Goal: Task Accomplishment & Management: Use online tool/utility

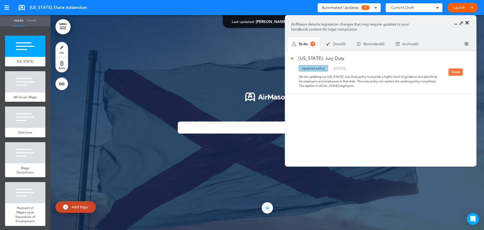
click at [454, 72] on button "View" at bounding box center [456, 71] width 14 height 7
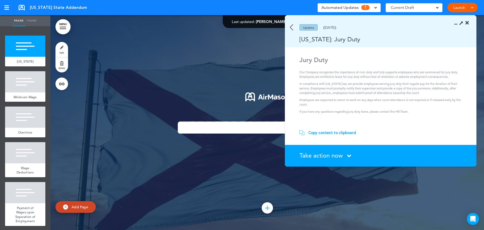
click at [337, 154] on span "Take action now" at bounding box center [321, 155] width 43 height 7
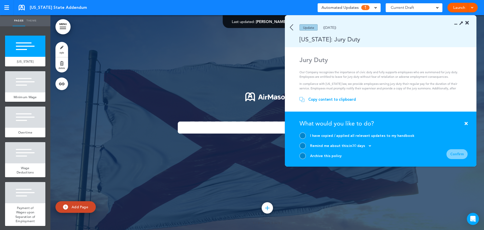
click at [327, 99] on div "Copy content to clipboard" at bounding box center [332, 99] width 48 height 5
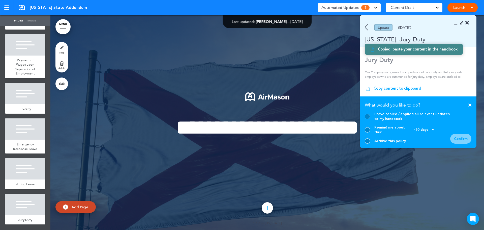
scroll to position [156, 0]
click at [23, 200] on div at bounding box center [25, 204] width 40 height 21
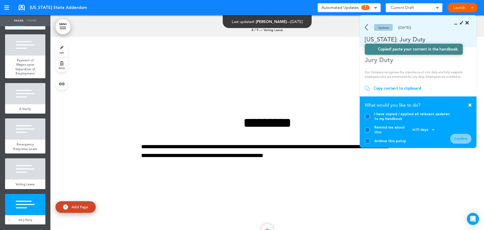
scroll to position [1717, 0]
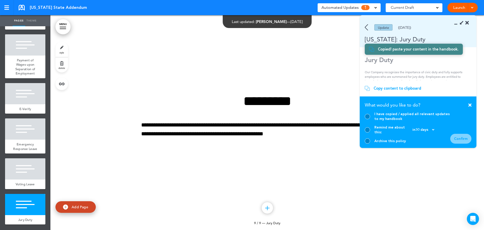
click at [266, 167] on div "**********" at bounding box center [267, 122] width 252 height 95
click at [266, 137] on p "**********" at bounding box center [267, 130] width 252 height 18
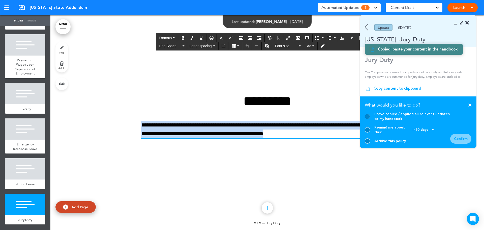
drag, startPoint x: 341, startPoint y: 136, endPoint x: 134, endPoint y: 122, distance: 206.8
click at [134, 122] on div "**********" at bounding box center [267, 122] width 434 height 215
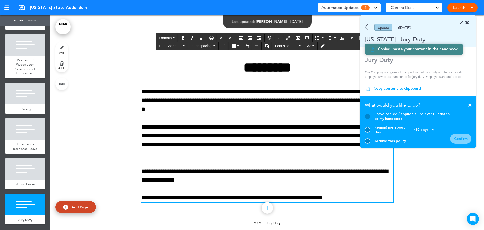
click at [96, 84] on div at bounding box center [267, 124] width 434 height 219
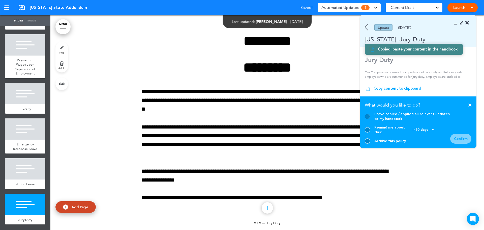
click at [440, 186] on div at bounding box center [267, 124] width 434 height 219
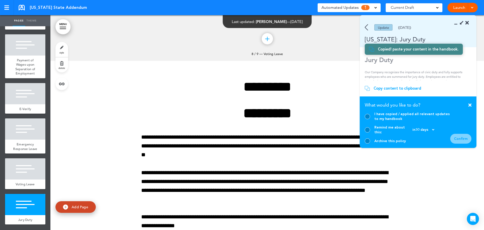
scroll to position [1671, 0]
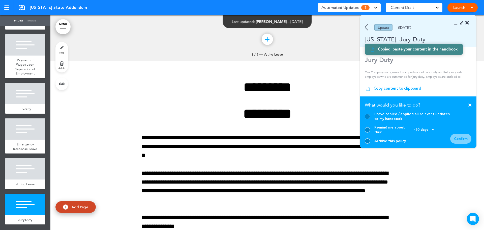
click at [368, 119] on div at bounding box center [367, 116] width 5 height 5
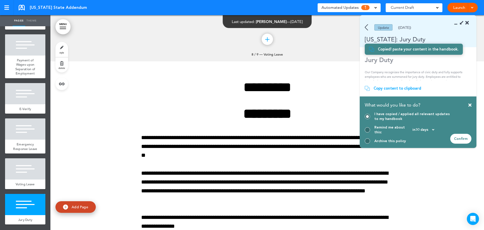
click at [465, 138] on div "Confirm" at bounding box center [460, 139] width 21 height 10
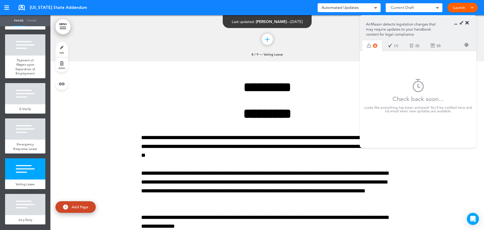
click at [469, 22] on icon at bounding box center [468, 22] width 4 height 5
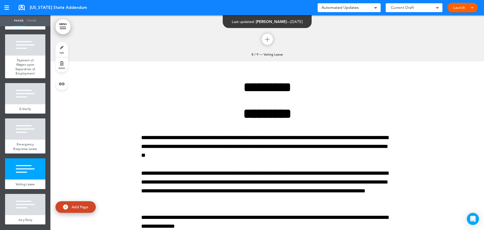
click at [21, 8] on link at bounding box center [22, 8] width 6 height 6
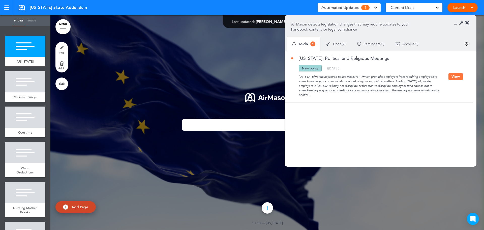
click at [454, 76] on button "View" at bounding box center [456, 76] width 14 height 7
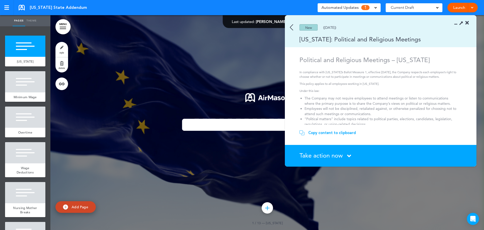
click at [466, 22] on icon at bounding box center [468, 22] width 4 height 5
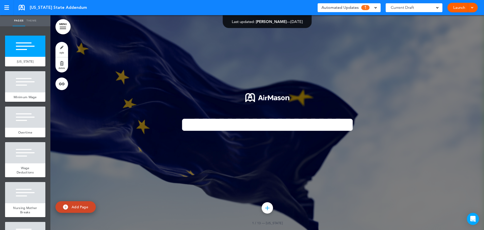
click at [21, 5] on link at bounding box center [22, 8] width 6 height 6
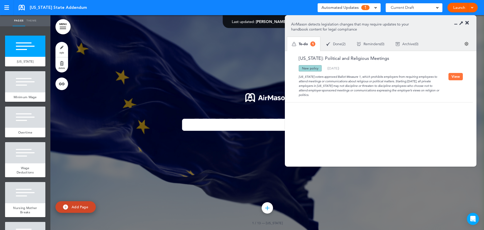
click at [457, 77] on button "View" at bounding box center [456, 76] width 14 height 7
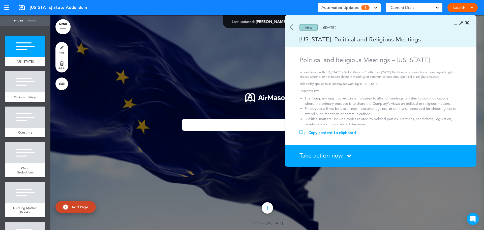
click at [310, 132] on div "Copy content to clipboard" at bounding box center [332, 132] width 48 height 5
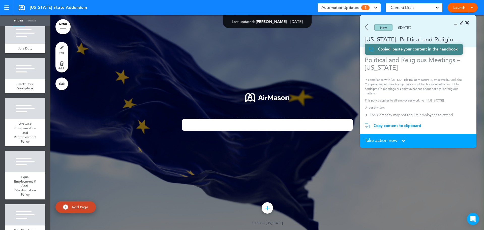
scroll to position [347, 0]
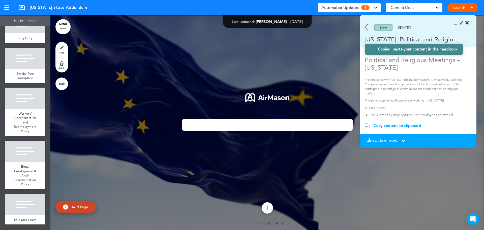
click at [63, 206] on img at bounding box center [65, 206] width 5 height 5
type input "********"
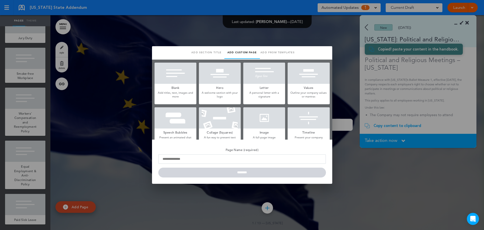
click at [175, 87] on h5 "Blank" at bounding box center [176, 87] width 42 height 7
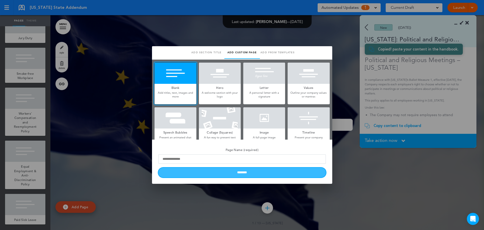
click at [236, 172] on input "********" at bounding box center [242, 172] width 168 height 10
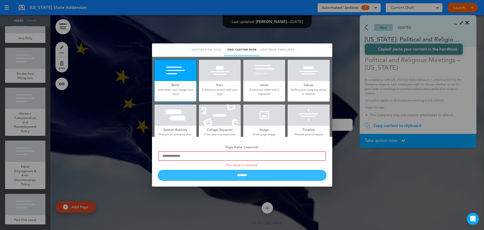
click at [236, 175] on input "********" at bounding box center [242, 175] width 168 height 10
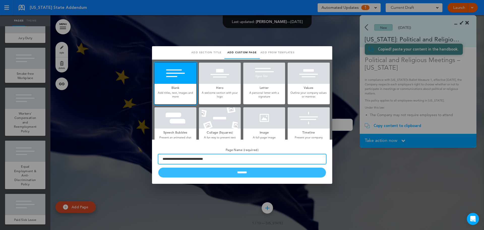
type input "**********"
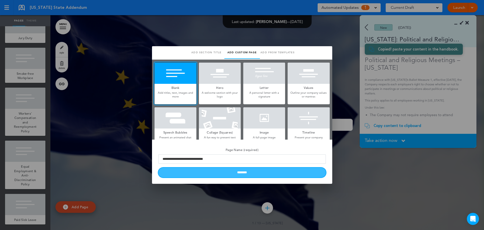
click at [240, 172] on input "********" at bounding box center [242, 172] width 168 height 10
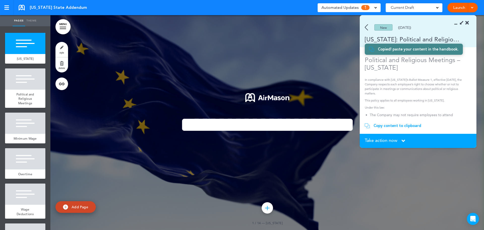
scroll to position [0, 0]
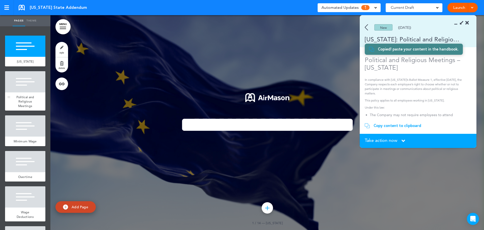
click at [28, 82] on div at bounding box center [25, 81] width 40 height 21
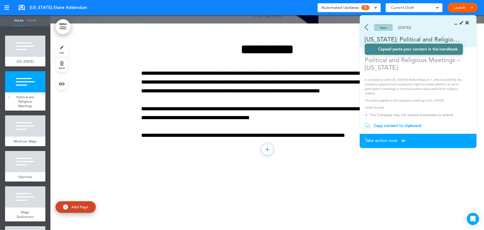
scroll to position [215, 0]
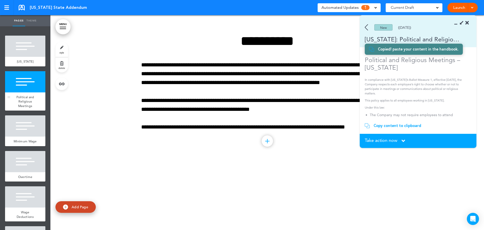
click at [28, 82] on div at bounding box center [25, 81] width 40 height 21
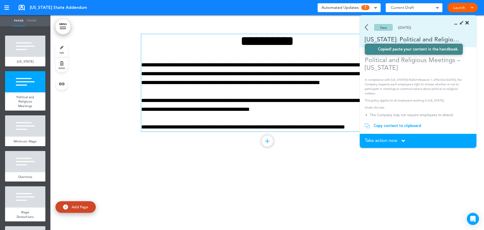
click at [217, 89] on div "**********" at bounding box center [267, 82] width 252 height 97
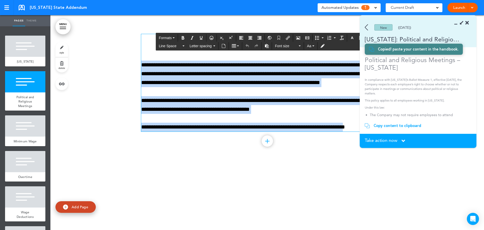
drag, startPoint x: 359, startPoint y: 126, endPoint x: 110, endPoint y: 49, distance: 260.6
click at [110, 49] on div "**********" at bounding box center [267, 89] width 434 height 148
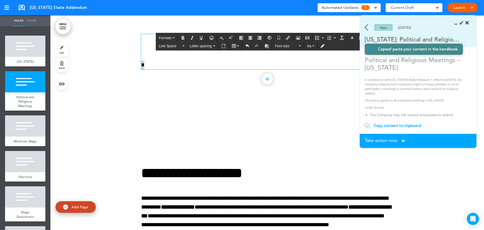
drag, startPoint x: 151, startPoint y: 65, endPoint x: 130, endPoint y: 64, distance: 21.5
click at [130, 64] on div "**********" at bounding box center [267, 58] width 434 height 86
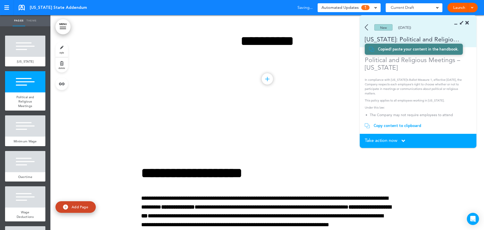
drag, startPoint x: 387, startPoint y: 125, endPoint x: 374, endPoint y: 122, distance: 13.3
click at [387, 125] on div "Copy content to clipboard" at bounding box center [398, 125] width 48 height 5
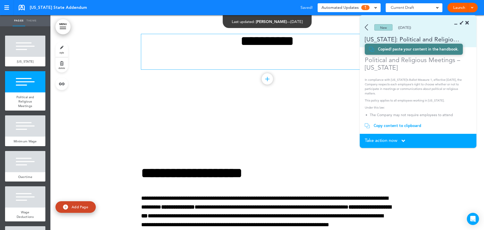
click at [211, 55] on div "**********" at bounding box center [267, 51] width 252 height 35
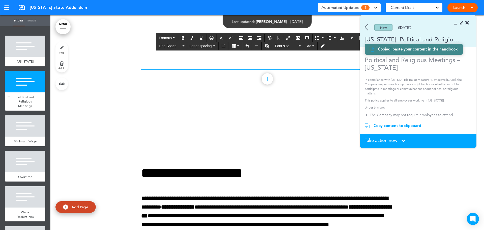
drag, startPoint x: 147, startPoint y: 57, endPoint x: 36, endPoint y: 92, distance: 116.5
click at [36, 92] on div "Political and Religious Meetings" at bounding box center [25, 101] width 40 height 18
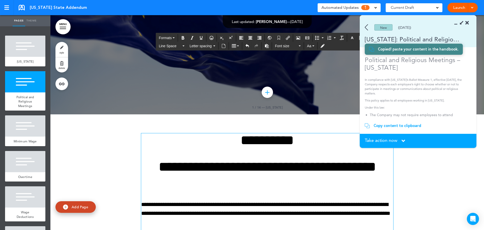
scroll to position [114, 0]
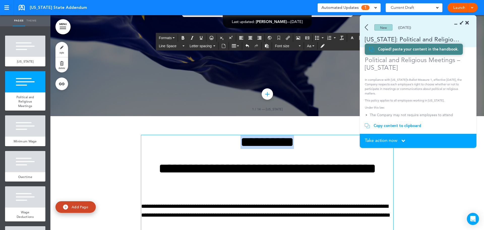
drag, startPoint x: 315, startPoint y: 142, endPoint x: 228, endPoint y: 139, distance: 86.8
click at [228, 139] on h1 "**********" at bounding box center [267, 142] width 252 height 14
click at [159, 168] on h1 "**********" at bounding box center [267, 175] width 252 height 28
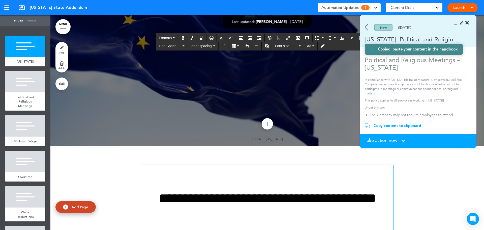
scroll to position [139, 0]
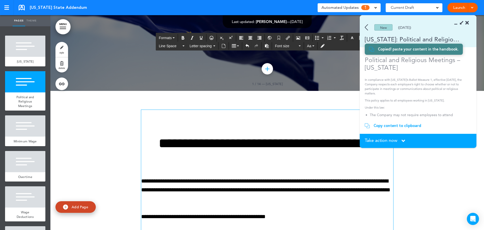
click at [162, 142] on h1 "**********" at bounding box center [267, 150] width 252 height 28
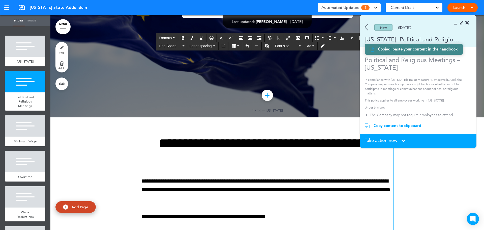
click at [292, 159] on h1 "**********" at bounding box center [267, 150] width 252 height 28
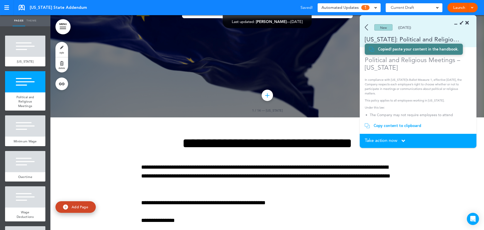
click at [405, 140] on icon at bounding box center [404, 141] width 4 height 6
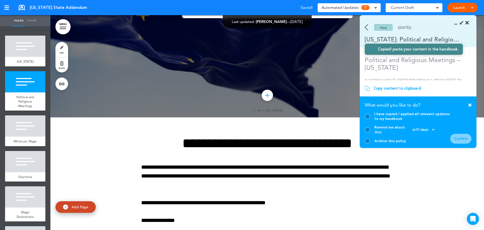
click at [368, 119] on div at bounding box center [367, 116] width 5 height 5
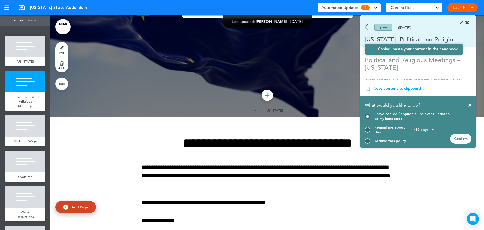
click at [459, 138] on div "Confirm" at bounding box center [460, 139] width 21 height 10
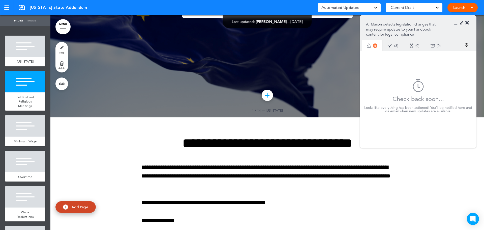
click at [467, 24] on icon at bounding box center [468, 22] width 4 height 5
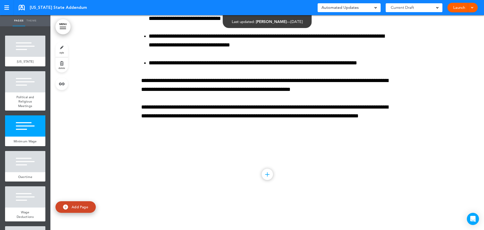
scroll to position [264, 0]
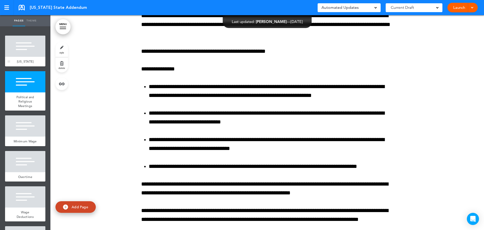
click at [30, 53] on div at bounding box center [25, 46] width 40 height 21
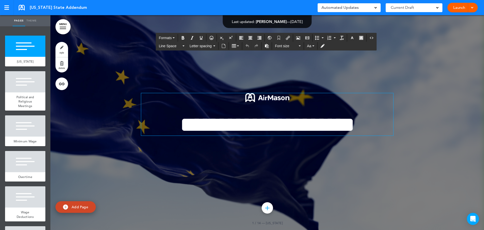
click at [187, 119] on span "**********" at bounding box center [267, 124] width 175 height 21
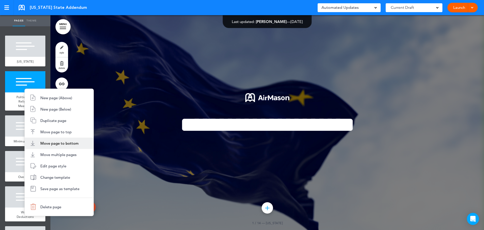
click at [51, 145] on span "Move page to bottom" at bounding box center [59, 143] width 38 height 5
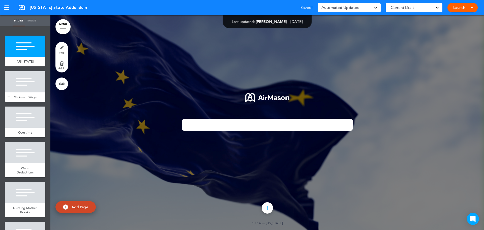
click at [31, 89] on div at bounding box center [25, 81] width 40 height 21
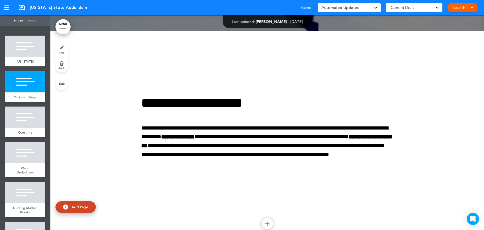
scroll to position [215, 0]
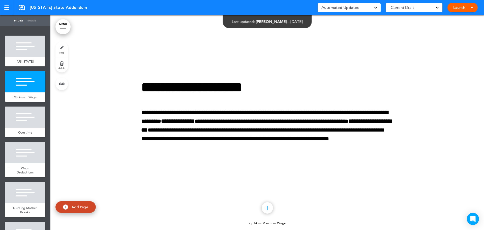
click at [24, 161] on div at bounding box center [25, 152] width 40 height 21
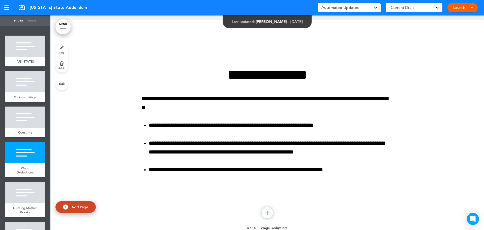
scroll to position [644, 0]
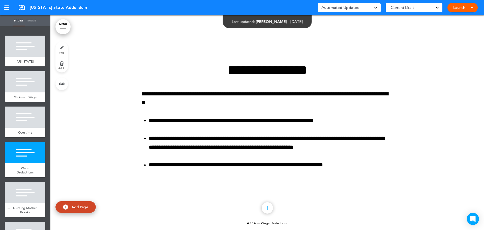
click at [25, 202] on div at bounding box center [25, 192] width 40 height 21
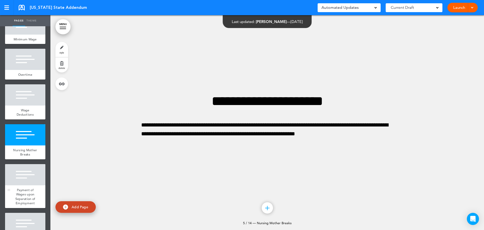
scroll to position [76, 0]
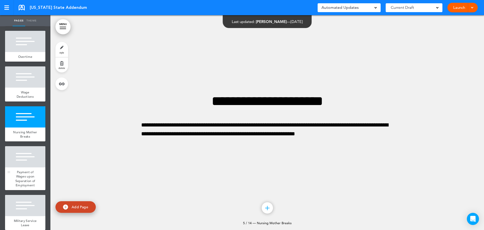
click at [26, 179] on span "Payment of Wages upon Separation of Employment" at bounding box center [25, 179] width 20 height 18
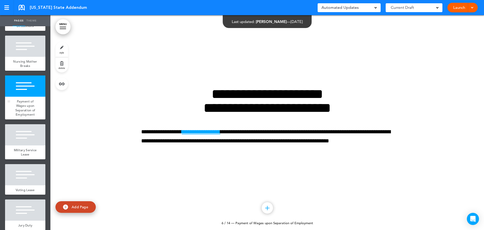
scroll to position [151, 0]
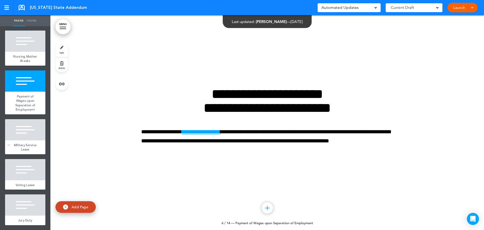
click at [27, 152] on span "Military Service Leave" at bounding box center [25, 147] width 23 height 9
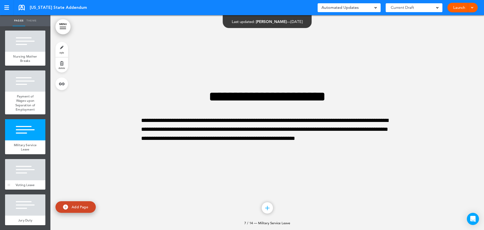
click at [28, 168] on div at bounding box center [25, 169] width 40 height 21
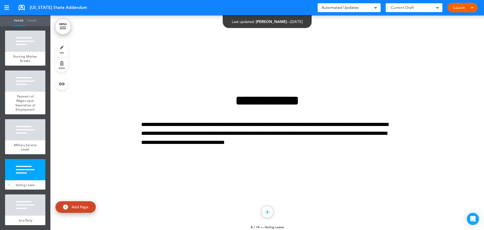
scroll to position [1502, 0]
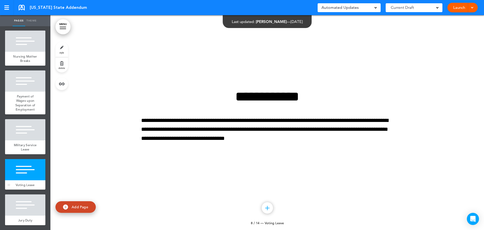
click at [31, 180] on div at bounding box center [25, 169] width 40 height 21
click at [29, 206] on div at bounding box center [25, 204] width 40 height 21
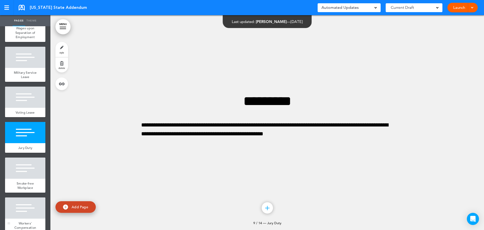
scroll to position [252, 0]
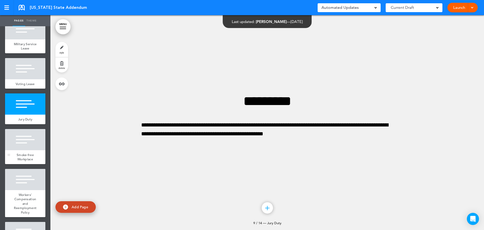
click at [29, 150] on div at bounding box center [25, 139] width 40 height 21
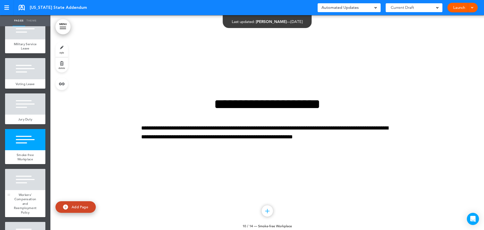
scroll to position [1932, 0]
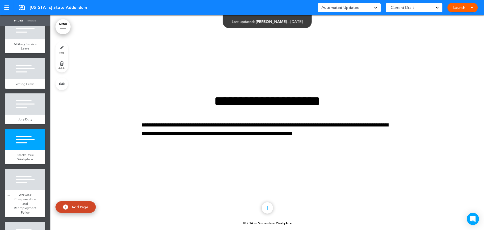
click at [27, 206] on span "Workers' Compensation and Reemployment Policy" at bounding box center [25, 203] width 23 height 22
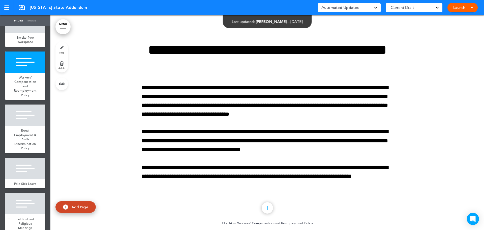
scroll to position [391, 0]
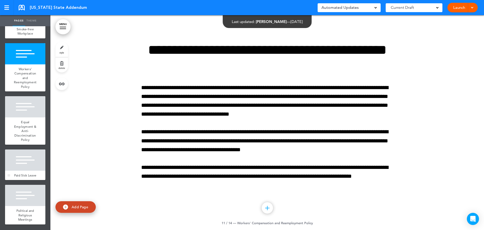
click at [23, 158] on div at bounding box center [25, 159] width 40 height 21
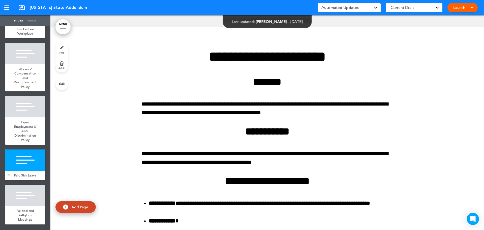
scroll to position [2594, 0]
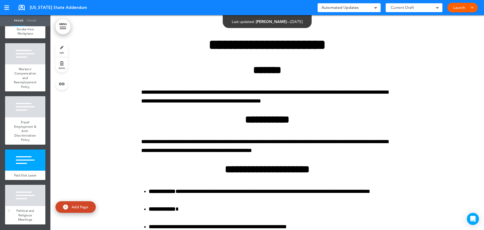
click at [24, 210] on span "Political and Religious Meetings" at bounding box center [25, 214] width 18 height 13
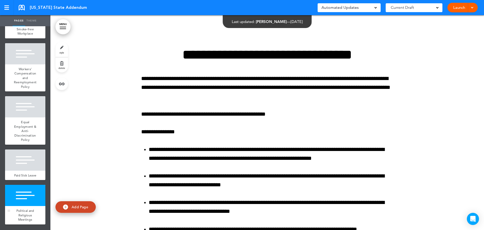
scroll to position [3477, 0]
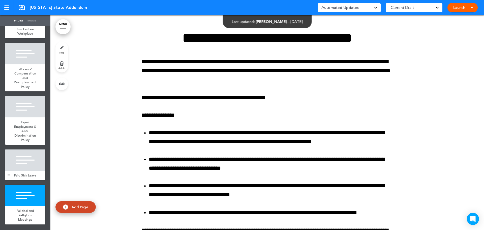
click at [25, 176] on span "Paid Sick Leave" at bounding box center [25, 175] width 22 height 4
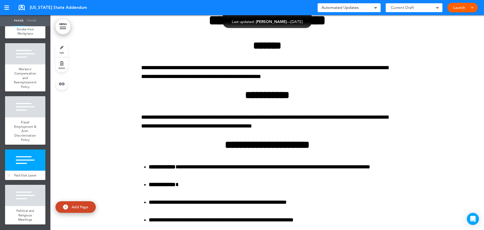
scroll to position [2594, 0]
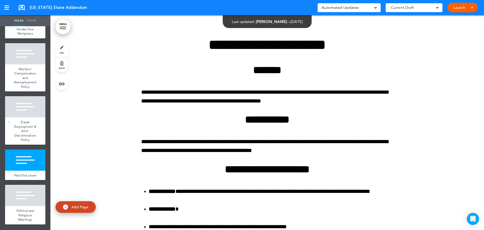
click at [31, 131] on span "Equal Employment & Anti-Discrimination Policy" at bounding box center [25, 131] width 22 height 22
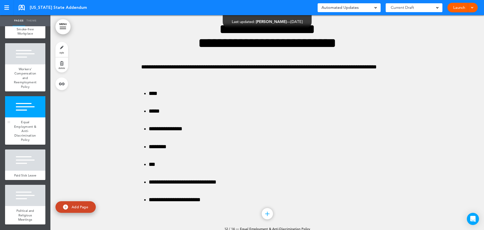
scroll to position [2361, 0]
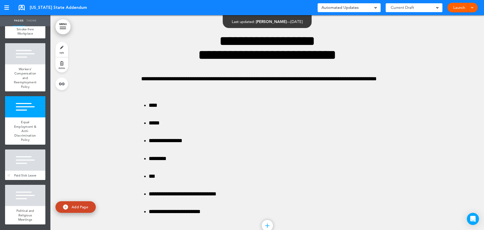
click at [29, 159] on div at bounding box center [25, 159] width 40 height 21
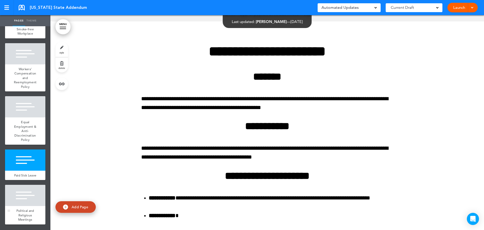
scroll to position [2594, 0]
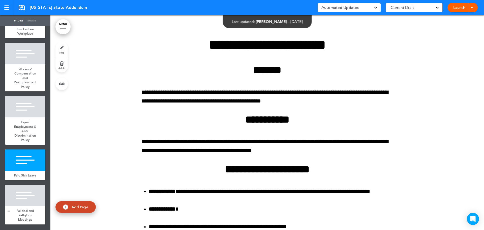
click at [29, 192] on div at bounding box center [25, 195] width 40 height 21
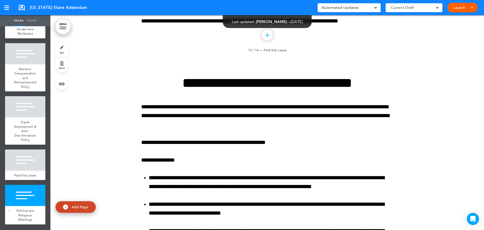
scroll to position [3477, 0]
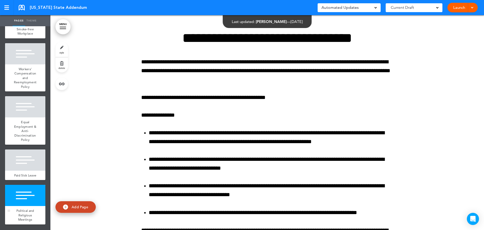
click at [27, 213] on div "Political and Religious Meetings" at bounding box center [25, 215] width 40 height 18
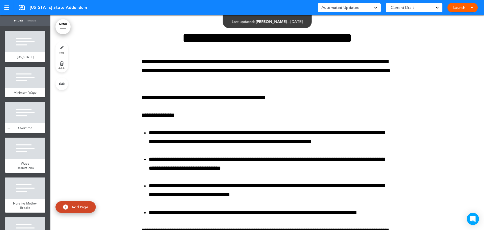
scroll to position [0, 0]
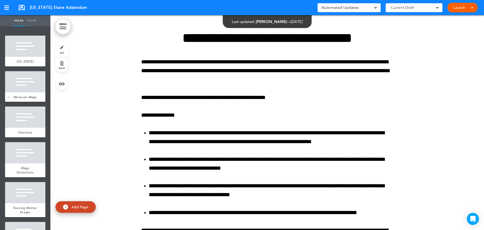
click at [23, 88] on div at bounding box center [25, 81] width 40 height 21
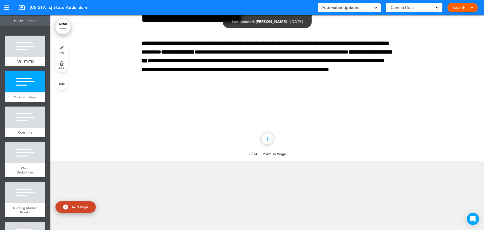
scroll to position [215, 0]
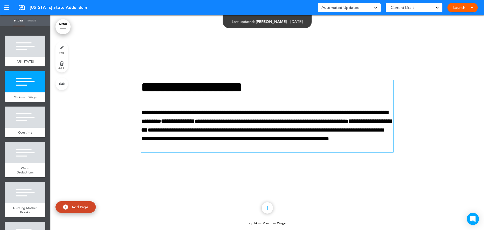
click at [242, 84] on strong "**********" at bounding box center [191, 87] width 101 height 14
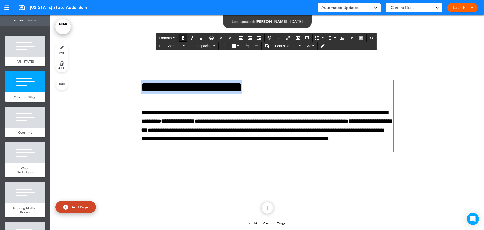
drag, startPoint x: 293, startPoint y: 90, endPoint x: 143, endPoint y: 82, distance: 150.2
click at [143, 82] on h3 "**********" at bounding box center [267, 94] width 252 height 28
click at [251, 37] on icon "Align center" at bounding box center [250, 38] width 4 height 4
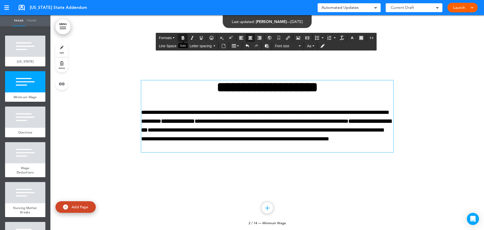
click at [183, 36] on button "Bold" at bounding box center [183, 37] width 8 height 7
click at [338, 189] on div at bounding box center [267, 122] width 434 height 215
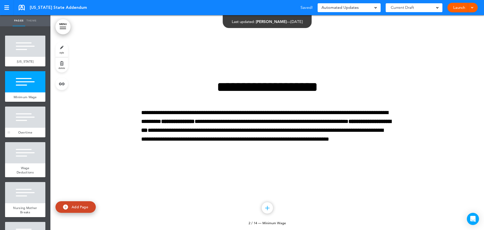
click at [30, 124] on div at bounding box center [25, 116] width 40 height 21
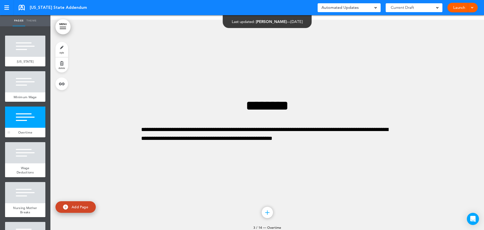
scroll to position [429, 0]
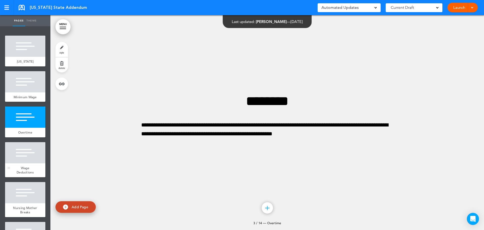
click at [22, 161] on div at bounding box center [25, 152] width 40 height 21
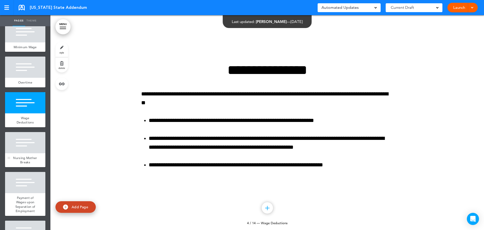
scroll to position [50, 0]
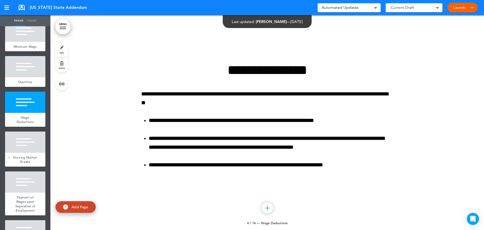
click at [22, 153] on div at bounding box center [25, 141] width 40 height 21
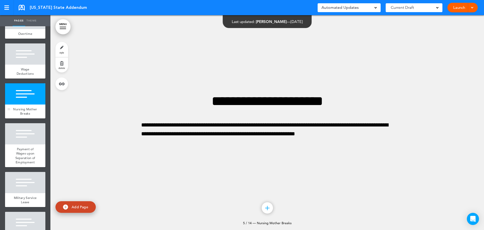
scroll to position [126, 0]
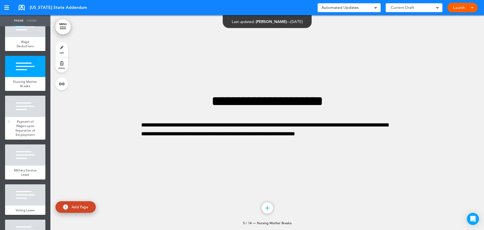
click at [22, 135] on span "Payment of Wages upon Separation of Employment" at bounding box center [25, 128] width 20 height 18
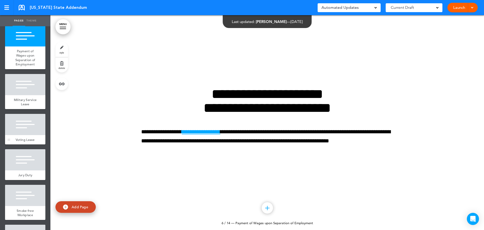
scroll to position [202, 0]
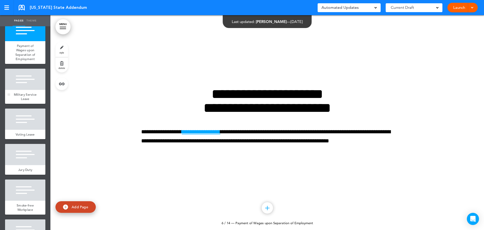
click at [22, 90] on div at bounding box center [25, 79] width 40 height 21
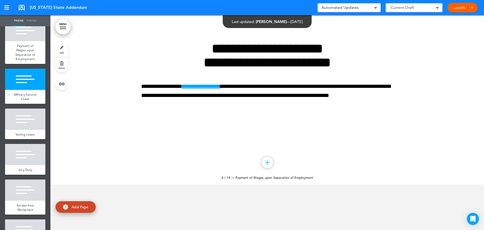
scroll to position [1288, 0]
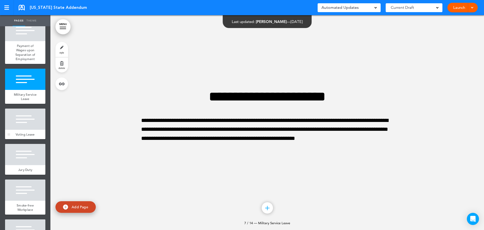
click at [28, 127] on div at bounding box center [25, 118] width 40 height 21
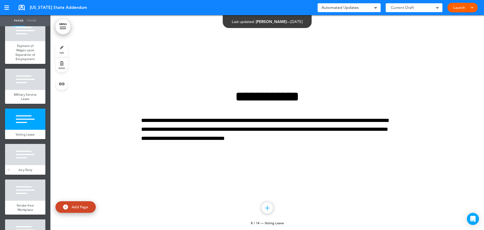
click at [28, 164] on div at bounding box center [25, 154] width 40 height 21
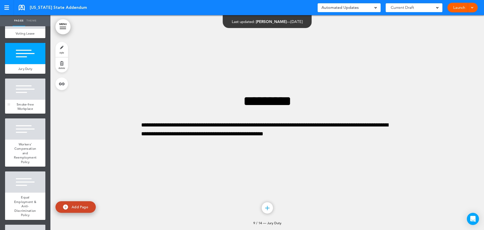
click at [27, 100] on div at bounding box center [25, 88] width 40 height 21
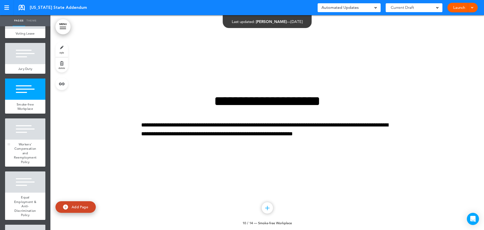
click at [28, 155] on span "Workers' Compensation and Reemployment Policy" at bounding box center [25, 153] width 23 height 22
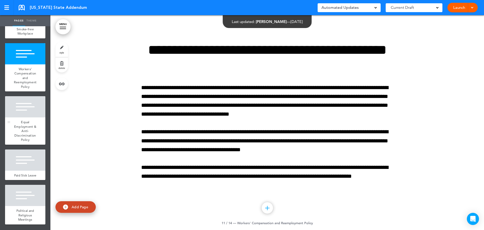
click at [23, 136] on span "Equal Employment & Anti-Discrimination Policy" at bounding box center [25, 131] width 22 height 22
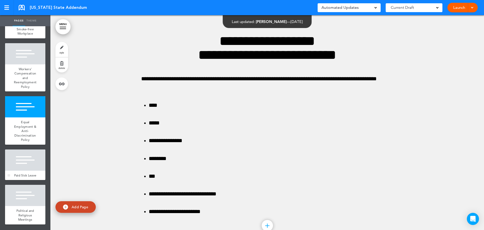
click at [24, 167] on div at bounding box center [25, 159] width 40 height 21
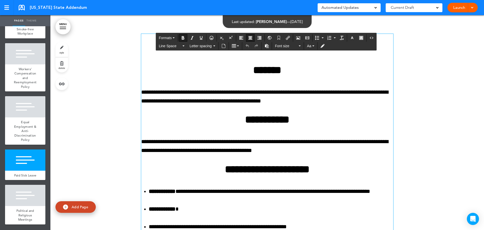
click at [346, 72] on h2 "*******" at bounding box center [267, 70] width 252 height 10
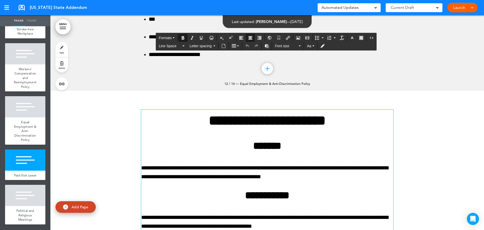
click at [340, 121] on p "**********" at bounding box center [267, 120] width 252 height 22
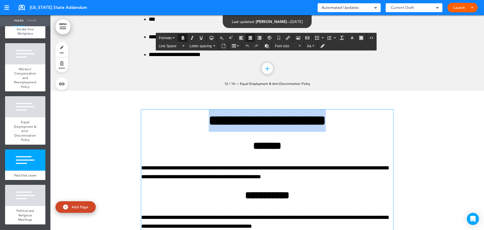
drag, startPoint x: 340, startPoint y: 121, endPoint x: 204, endPoint y: 111, distance: 135.8
click at [204, 111] on p "**********" at bounding box center [267, 120] width 252 height 22
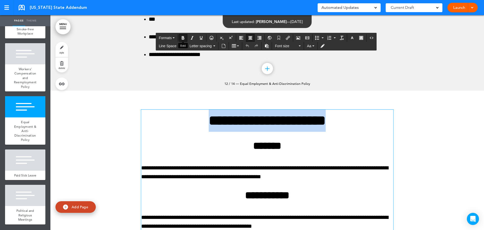
click at [184, 38] on icon "Bold" at bounding box center [183, 38] width 4 height 4
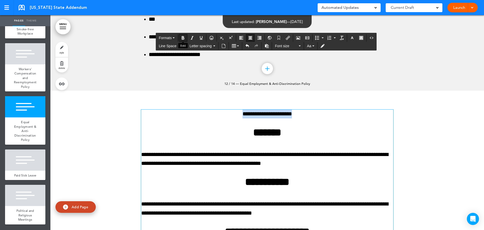
click at [182, 37] on icon "Bold" at bounding box center [183, 38] width 4 height 4
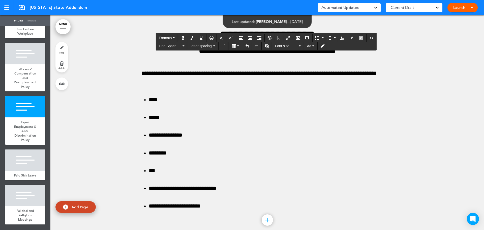
scroll to position [2240, 0]
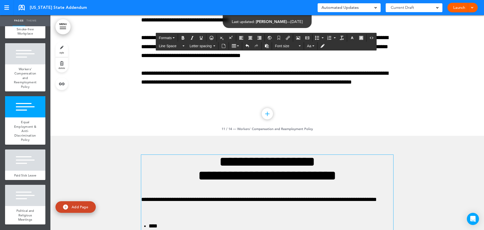
click at [314, 169] on h1 "**********" at bounding box center [267, 169] width 252 height 28
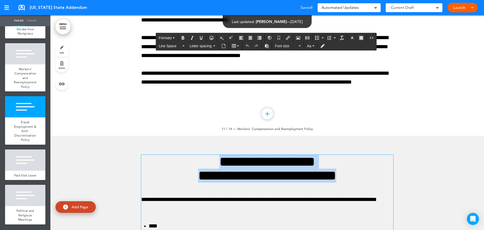
drag, startPoint x: 345, startPoint y: 175, endPoint x: 185, endPoint y: 162, distance: 160.4
click at [185, 162] on h1 "**********" at bounding box center [267, 169] width 252 height 28
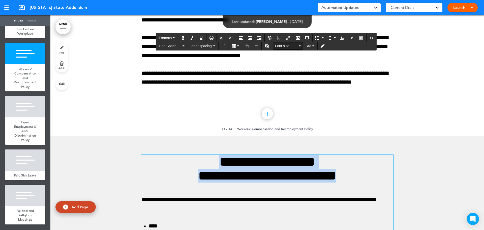
click at [281, 46] on span "Font size" at bounding box center [286, 45] width 23 height 5
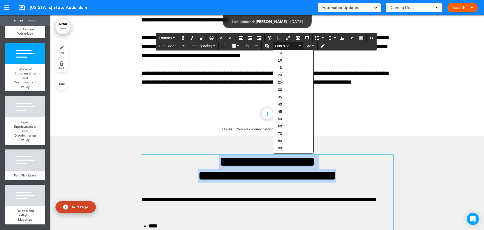
scroll to position [0, 0]
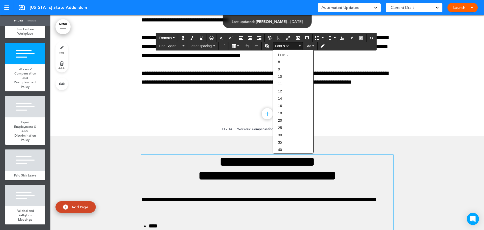
click at [385, 101] on div "**********" at bounding box center [267, 28] width 252 height 197
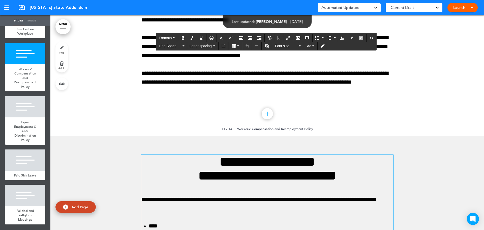
click at [401, 122] on div at bounding box center [267, 28] width 434 height 215
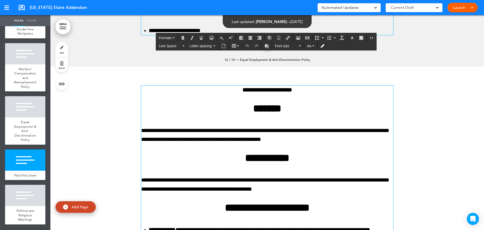
scroll to position [2543, 0]
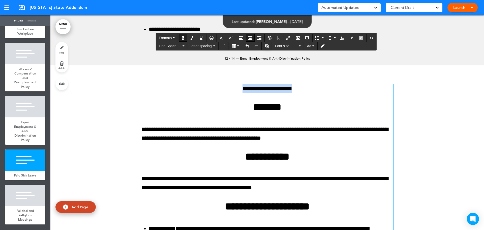
drag, startPoint x: 297, startPoint y: 91, endPoint x: 232, endPoint y: 88, distance: 64.9
click at [232, 88] on p "**********" at bounding box center [267, 88] width 252 height 9
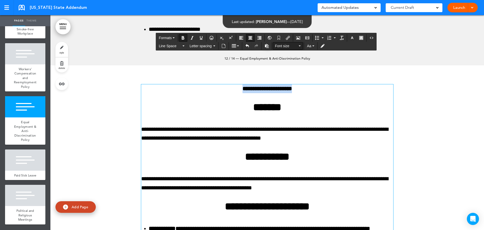
click at [283, 45] on span "Font size" at bounding box center [286, 45] width 23 height 5
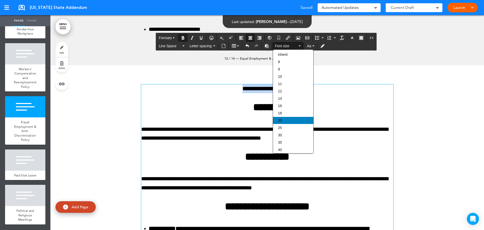
click at [284, 121] on div "20" at bounding box center [293, 120] width 40 height 7
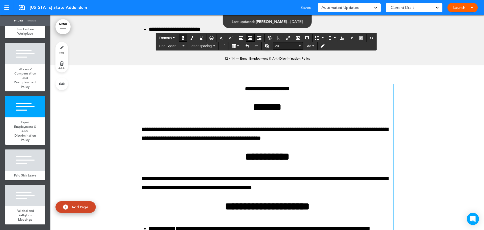
click at [282, 44] on span "20" at bounding box center [286, 45] width 23 height 5
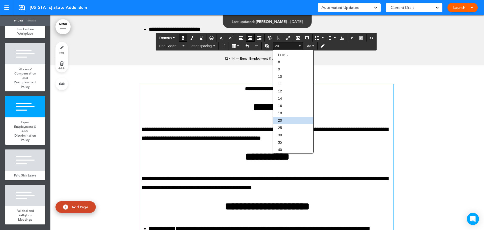
click at [299, 47] on button "20" at bounding box center [288, 45] width 30 height 7
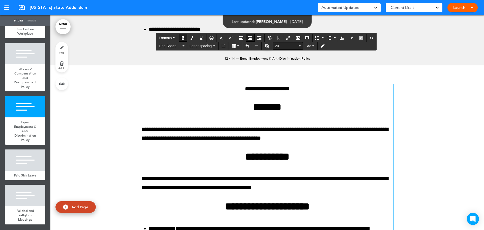
click at [299, 47] on button "20" at bounding box center [288, 45] width 30 height 7
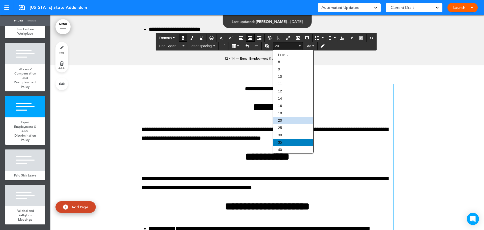
click at [300, 141] on div "35" at bounding box center [293, 142] width 40 height 7
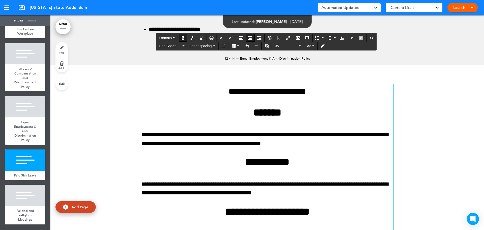
click at [304, 115] on h2 "*******" at bounding box center [267, 112] width 252 height 10
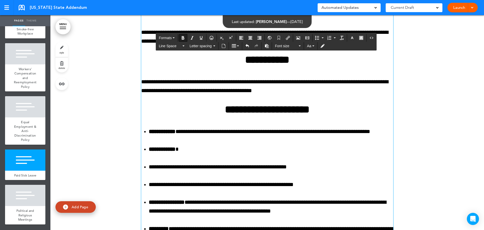
scroll to position [2644, 0]
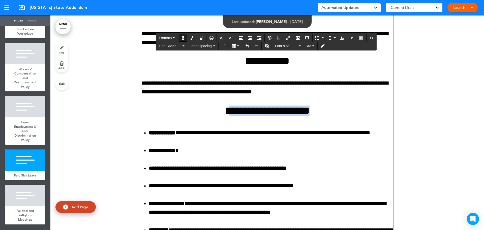
drag, startPoint x: 327, startPoint y: 110, endPoint x: 221, endPoint y: 105, distance: 106.1
click at [300, 45] on button "Font size" at bounding box center [288, 45] width 30 height 7
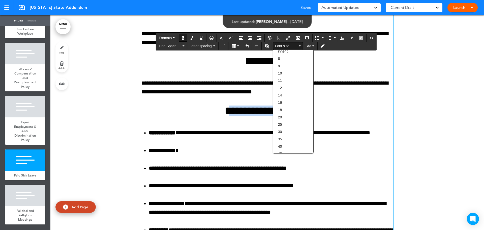
scroll to position [0, 0]
click at [347, 110] on h2 "**********" at bounding box center [267, 110] width 252 height 10
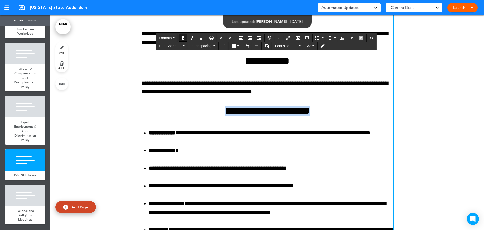
drag, startPoint x: 331, startPoint y: 113, endPoint x: 213, endPoint y: 100, distance: 118.0
click at [281, 44] on span "Font size" at bounding box center [286, 45] width 23 height 5
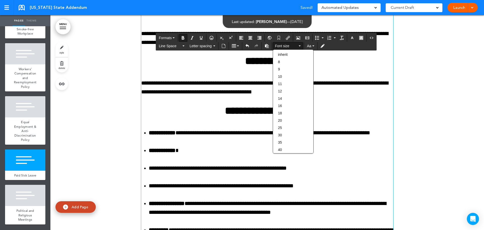
click at [337, 96] on p "**********" at bounding box center [267, 88] width 252 height 18
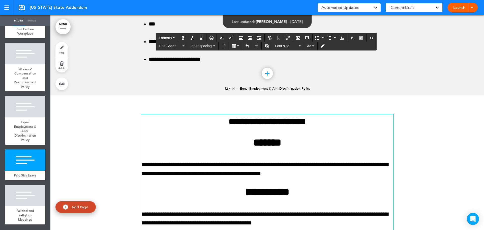
scroll to position [2493, 0]
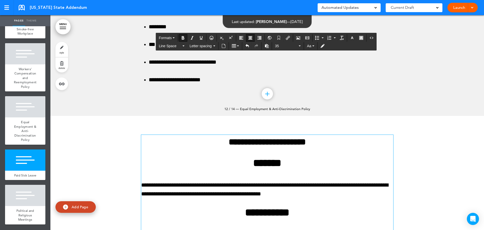
click at [325, 139] on p "**********" at bounding box center [267, 142] width 252 height 14
drag, startPoint x: 323, startPoint y: 140, endPoint x: 221, endPoint y: 136, distance: 101.5
click at [221, 136] on p "**********" at bounding box center [267, 142] width 252 height 14
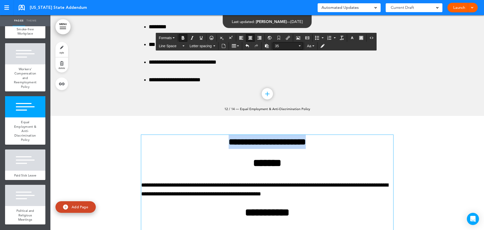
click at [300, 46] on button "35" at bounding box center [288, 45] width 30 height 7
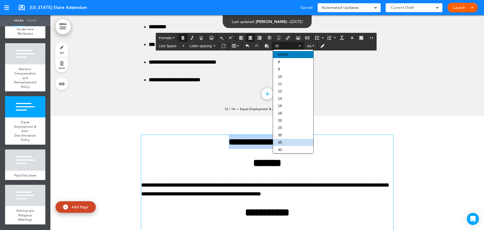
click at [296, 53] on div "inherit" at bounding box center [293, 54] width 40 height 7
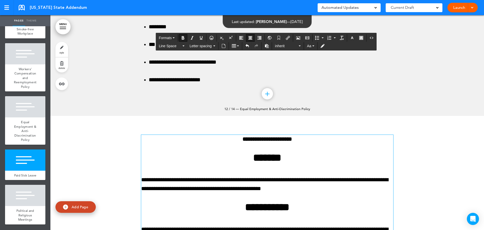
drag, startPoint x: 279, startPoint y: 139, endPoint x: 408, endPoint y: 99, distance: 135.6
click at [408, 99] on div at bounding box center [267, -1] width 434 height 232
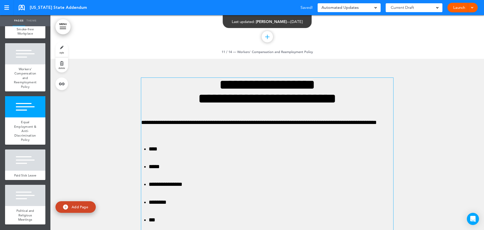
scroll to position [2316, 0]
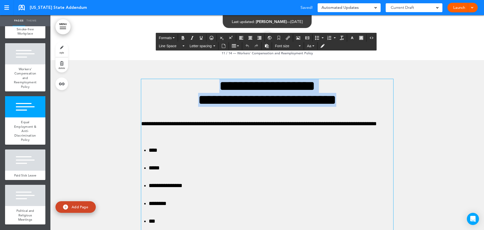
drag, startPoint x: 353, startPoint y: 103, endPoint x: 197, endPoint y: 88, distance: 156.9
click at [197, 88] on h1 "**********" at bounding box center [267, 93] width 252 height 28
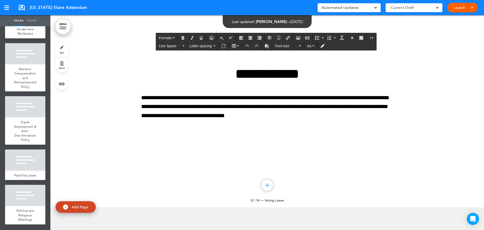
scroll to position [1433, 0]
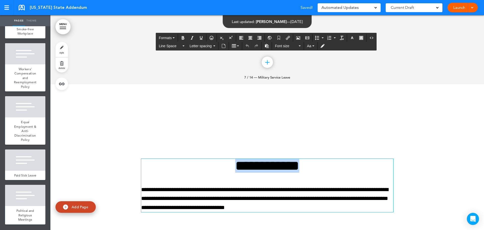
drag, startPoint x: 313, startPoint y: 165, endPoint x: 224, endPoint y: 163, distance: 88.3
click at [224, 163] on h1 "**********" at bounding box center [267, 166] width 252 height 14
click at [299, 45] on button "Font size" at bounding box center [288, 45] width 30 height 7
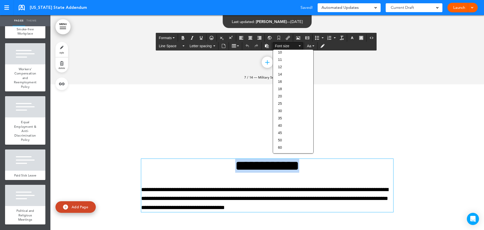
scroll to position [45, 0]
click at [353, 95] on div at bounding box center [267, 191] width 434 height 215
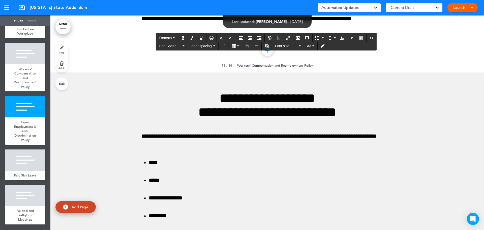
scroll to position [2266, 0]
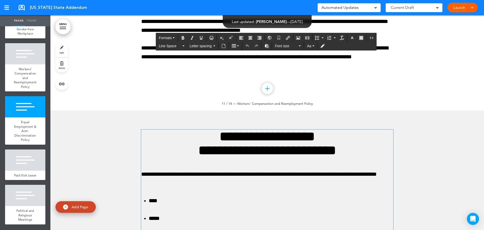
click at [342, 147] on h1 "**********" at bounding box center [267, 143] width 252 height 28
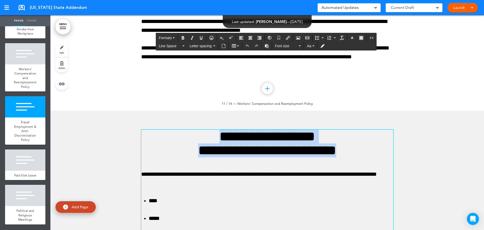
drag, startPoint x: 352, startPoint y: 154, endPoint x: 195, endPoint y: 135, distance: 158.4
click at [195, 135] on h1 "**********" at bounding box center [267, 143] width 252 height 28
copy h1 "**********"
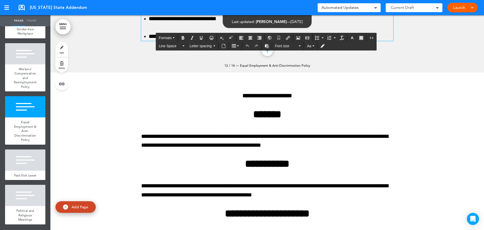
scroll to position [2543, 0]
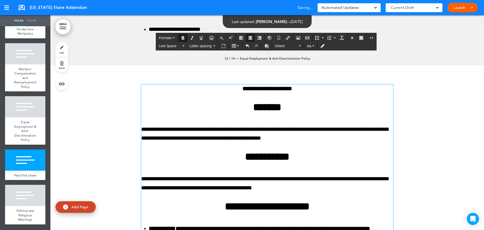
click at [298, 89] on p "**********" at bounding box center [267, 88] width 252 height 9
drag, startPoint x: 298, startPoint y: 89, endPoint x: 238, endPoint y: 90, distance: 59.8
click at [238, 90] on p "**********" at bounding box center [267, 88] width 252 height 9
paste div
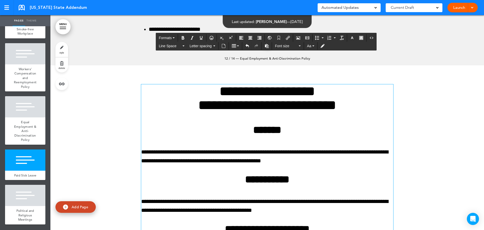
click at [304, 107] on h1 "**********" at bounding box center [267, 98] width 252 height 28
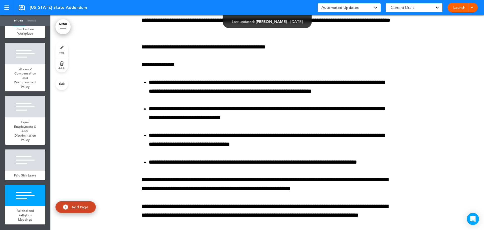
scroll to position [3491, 0]
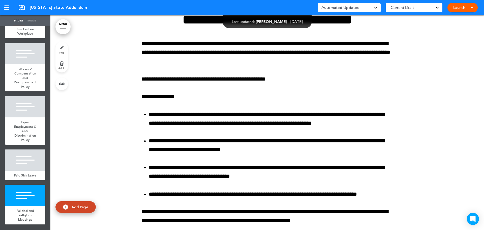
click at [432, 103] on div at bounding box center [267, 161] width 434 height 334
click at [22, 6] on link at bounding box center [22, 8] width 6 height 6
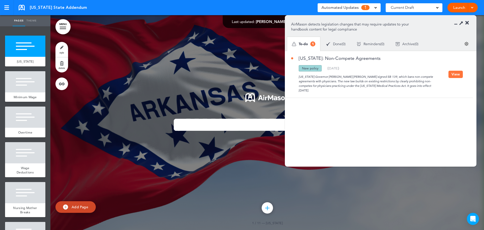
click at [451, 72] on button "View" at bounding box center [456, 74] width 14 height 7
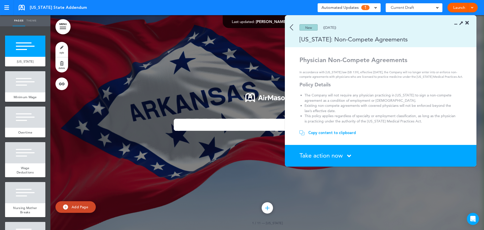
click at [468, 22] on icon at bounding box center [468, 22] width 4 height 5
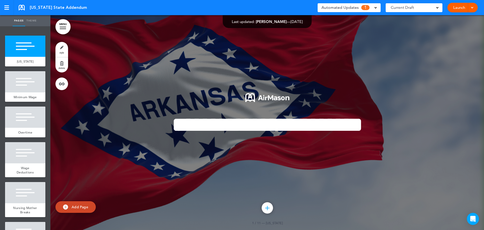
click at [26, 8] on div "[US_STATE] State Addendum" at bounding box center [53, 8] width 68 height 6
click at [35, 10] on span "[US_STATE] State Addendum" at bounding box center [58, 8] width 57 height 6
click at [36, 10] on span "[US_STATE] State Addendum" at bounding box center [58, 8] width 57 height 6
click at [23, 46] on div at bounding box center [25, 46] width 40 height 21
click at [23, 6] on link at bounding box center [22, 8] width 6 height 6
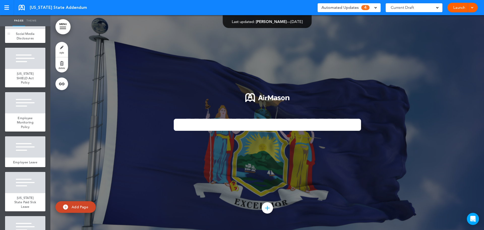
scroll to position [252, 0]
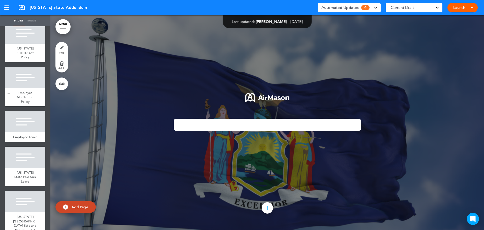
click at [24, 104] on span "Employee Monitoring Policy" at bounding box center [25, 97] width 17 height 13
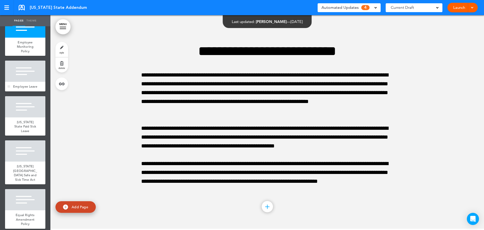
scroll to position [328, 0]
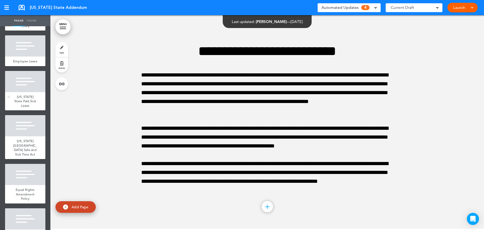
click at [22, 108] on span "New York State Paid Sick Leave" at bounding box center [25, 101] width 22 height 13
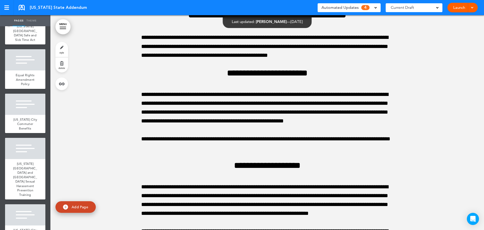
scroll to position [454, 0]
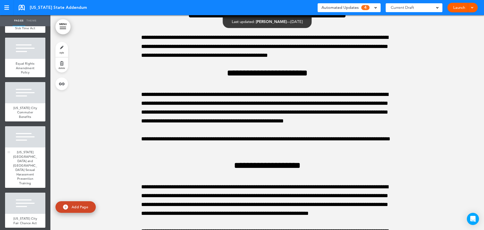
click at [28, 147] on div at bounding box center [25, 136] width 40 height 21
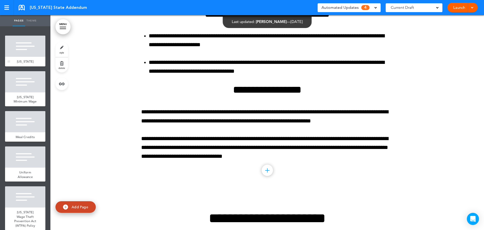
click at [25, 58] on div "[US_STATE]" at bounding box center [25, 62] width 40 height 10
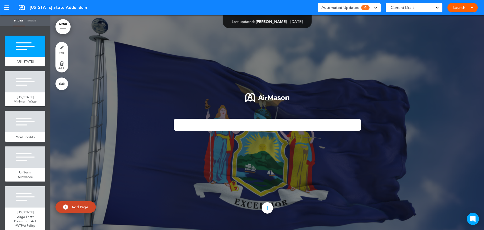
click at [28, 9] on div "[US_STATE] State Addendum" at bounding box center [53, 8] width 68 height 6
click at [22, 7] on link at bounding box center [22, 8] width 6 height 6
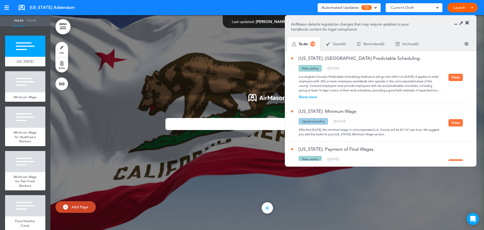
click at [467, 23] on icon at bounding box center [468, 22] width 4 height 5
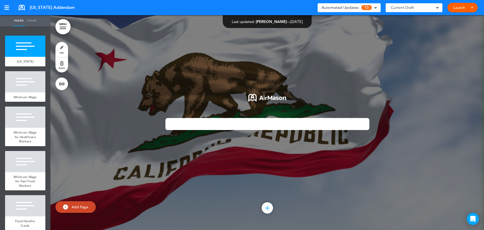
click at [38, 7] on span "[US_STATE] Addendum" at bounding box center [52, 8] width 45 height 6
click at [21, 6] on link at bounding box center [22, 8] width 6 height 6
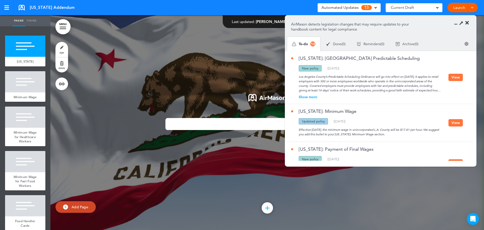
scroll to position [25, 0]
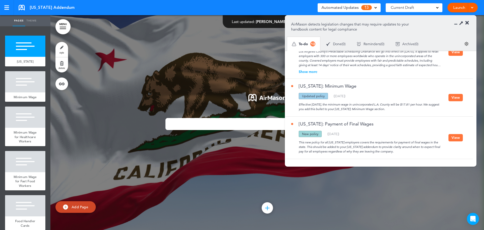
click at [459, 98] on button "View" at bounding box center [456, 97] width 14 height 7
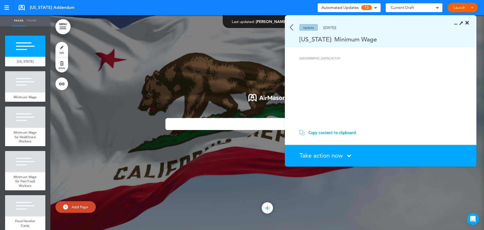
click at [338, 134] on div "Copy content to clipboard" at bounding box center [332, 132] width 48 height 5
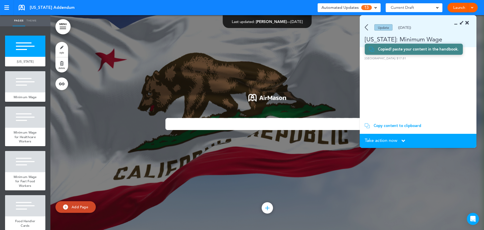
scroll to position [30, 0]
click at [17, 95] on span "Minimum Wage" at bounding box center [25, 97] width 23 height 4
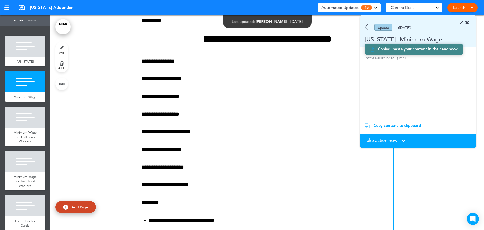
scroll to position [290, 0]
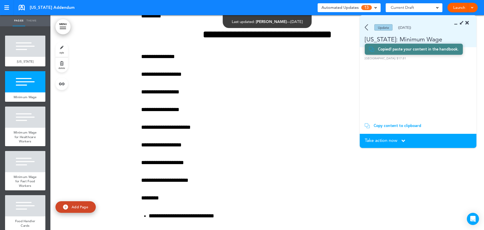
click at [404, 139] on icon at bounding box center [404, 141] width 4 height 6
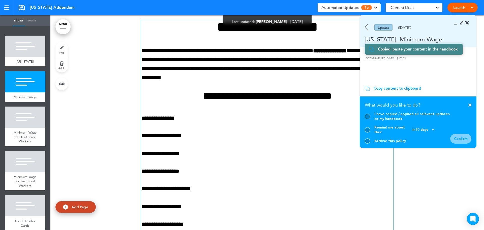
scroll to position [164, 0]
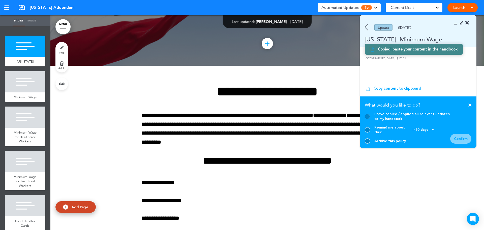
click at [468, 23] on icon at bounding box center [468, 22] width 4 height 5
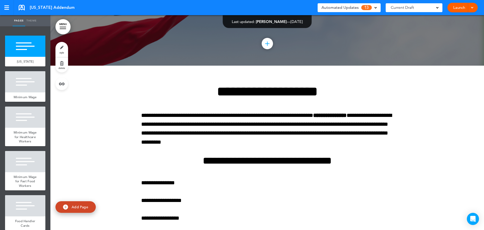
click at [23, 9] on link at bounding box center [22, 8] width 6 height 6
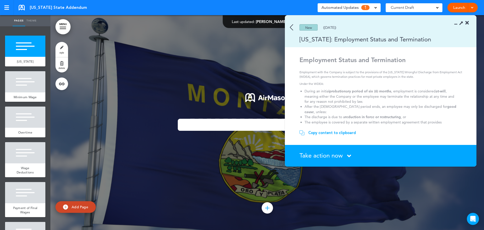
click at [312, 133] on div "Copy content to clipboard" at bounding box center [332, 132] width 48 height 5
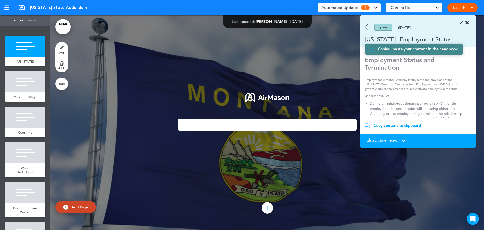
click at [466, 21] on icon at bounding box center [468, 22] width 4 height 5
